Goal: Task Accomplishment & Management: Manage account settings

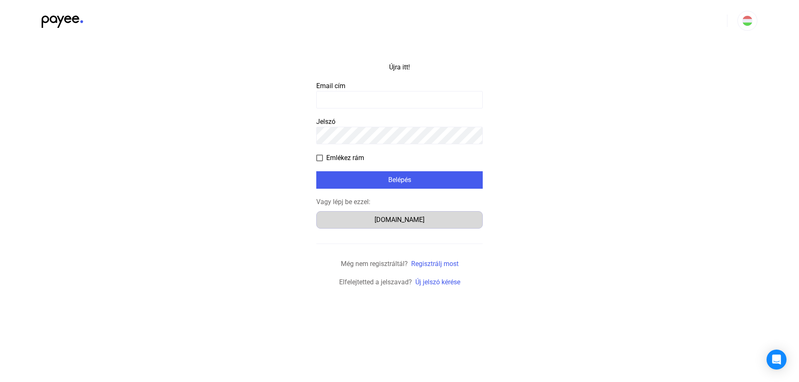
click at [405, 221] on font "[DOMAIN_NAME]" at bounding box center [399, 220] width 50 height 8
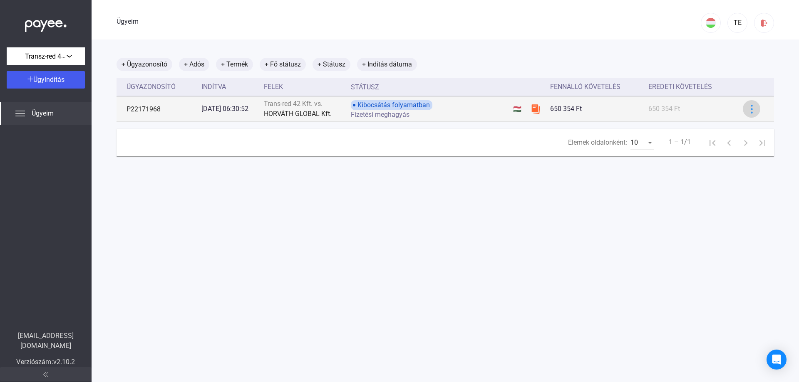
click at [747, 108] on img at bounding box center [751, 109] width 9 height 9
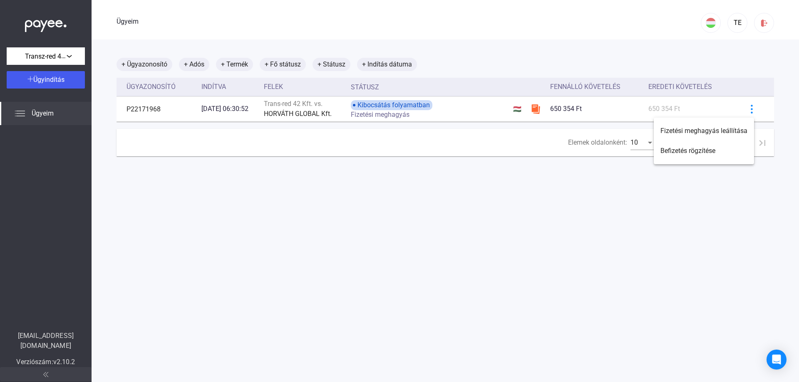
click at [602, 195] on div at bounding box center [399, 191] width 799 height 382
click at [760, 24] on img at bounding box center [764, 23] width 9 height 9
